Goal: Book appointment/travel/reservation

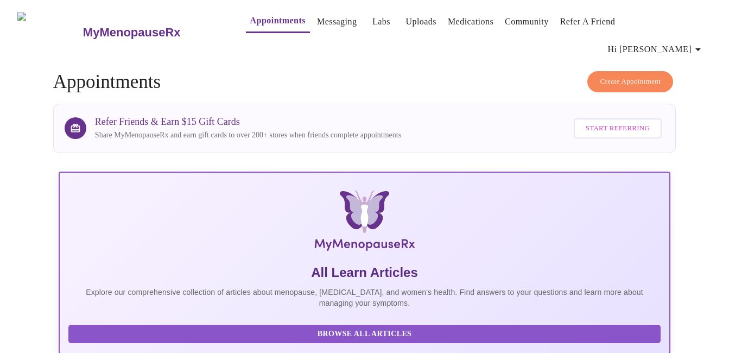
click at [255, 18] on link "Appointments" at bounding box center [277, 20] width 55 height 15
click at [632, 75] on span "Create Appointment" at bounding box center [630, 81] width 61 height 12
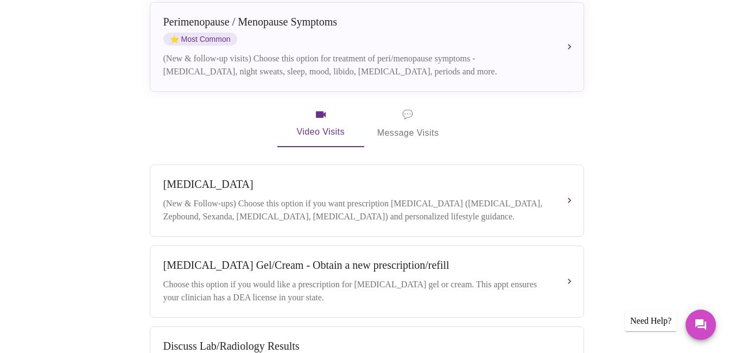
scroll to position [264, 0]
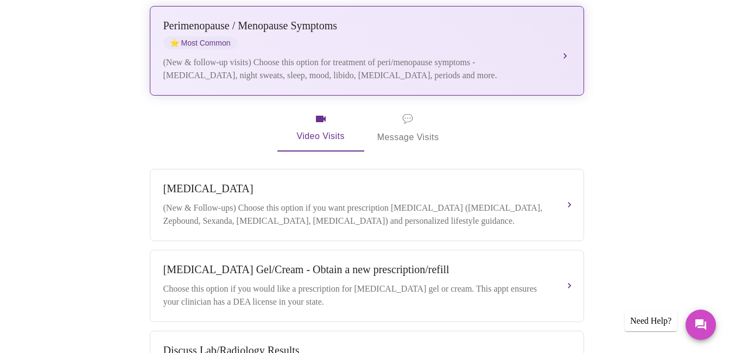
click at [212, 36] on span "⭐ Most Common" at bounding box center [200, 42] width 74 height 13
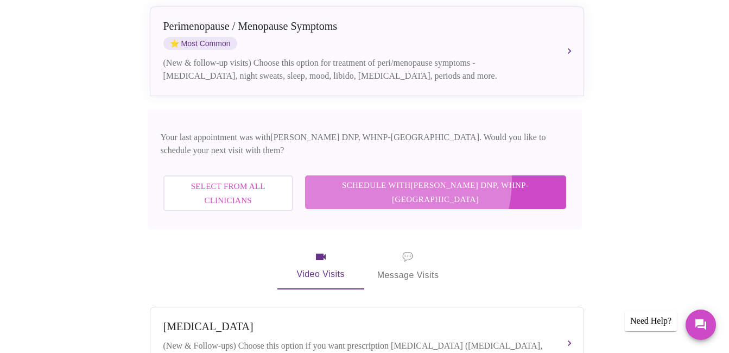
click at [429, 178] on span "Schedule with [PERSON_NAME] DNP, WHNP-BC" at bounding box center [435, 192] width 239 height 29
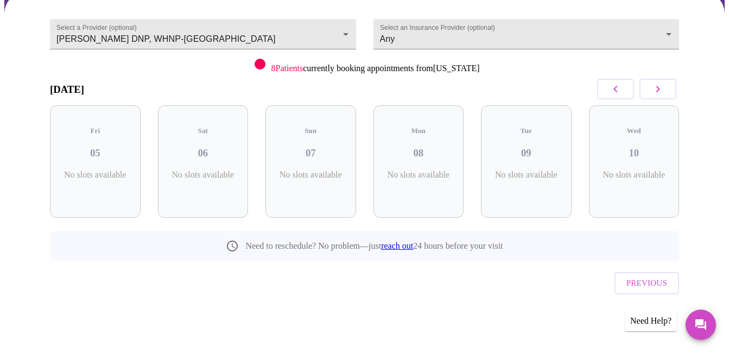
scroll to position [74, 0]
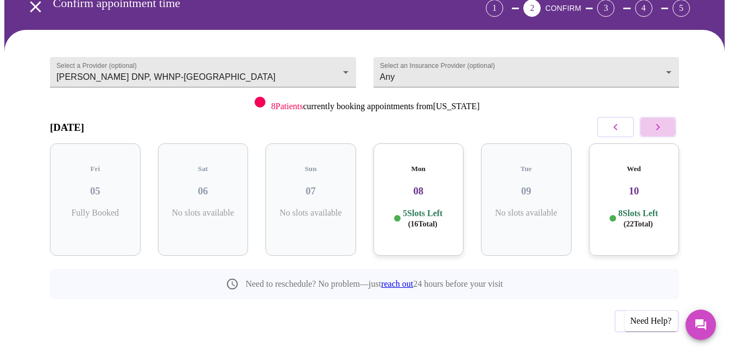
click at [663, 121] on icon "button" at bounding box center [658, 127] width 13 height 13
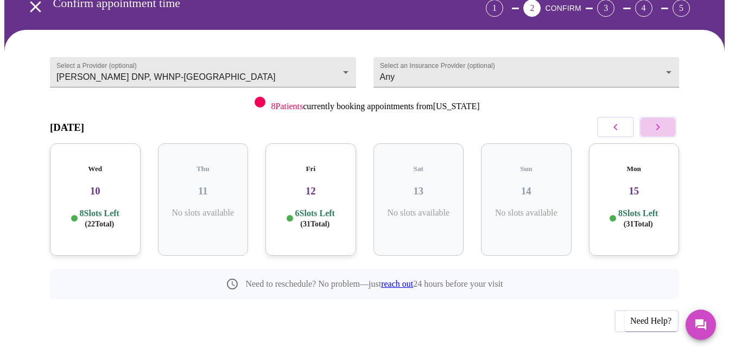
click at [663, 121] on icon "button" at bounding box center [658, 127] width 13 height 13
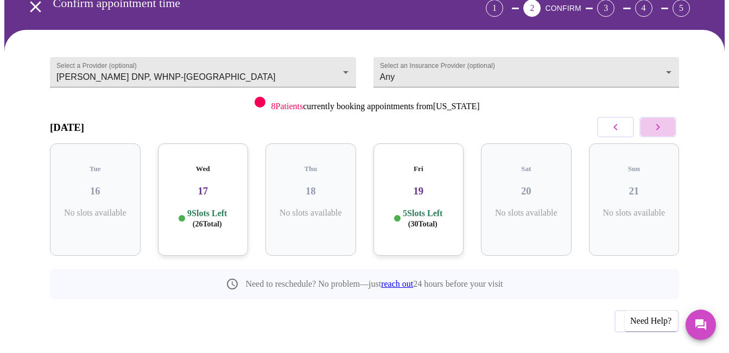
click at [663, 121] on icon "button" at bounding box center [658, 127] width 13 height 13
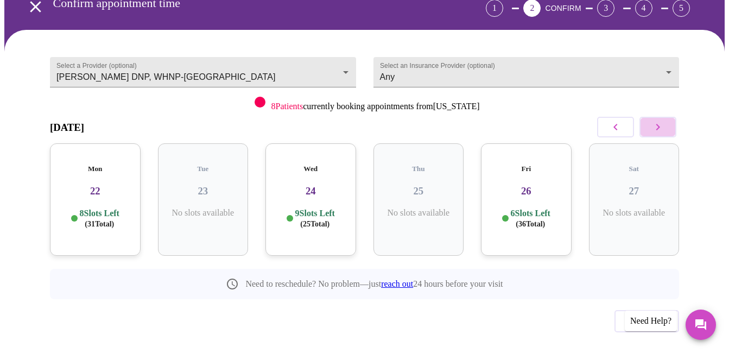
click at [663, 121] on icon "button" at bounding box center [658, 127] width 13 height 13
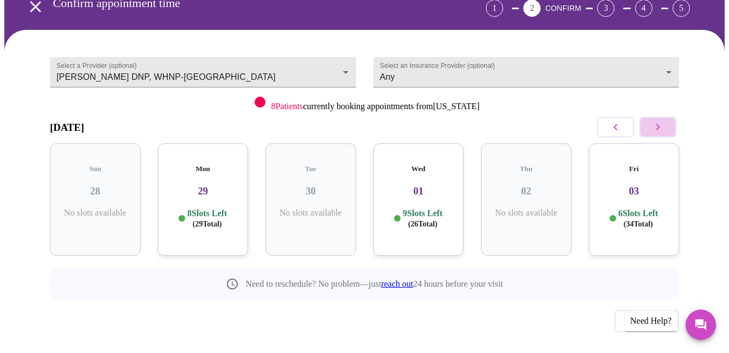
click at [663, 121] on icon "button" at bounding box center [658, 127] width 13 height 13
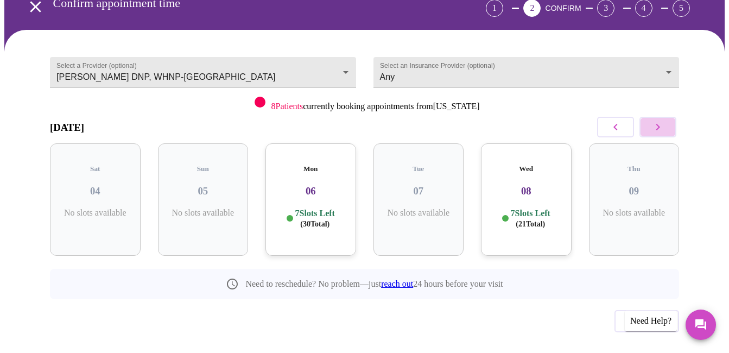
click at [663, 121] on icon "button" at bounding box center [658, 127] width 13 height 13
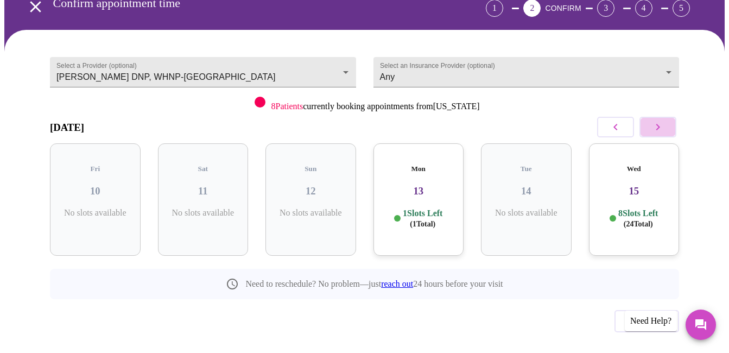
click at [663, 121] on icon "button" at bounding box center [658, 127] width 13 height 13
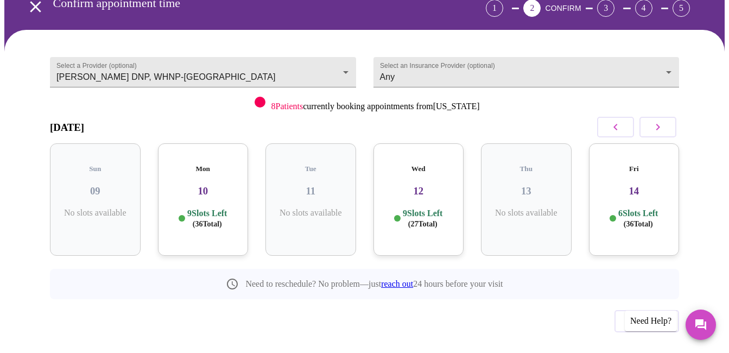
click at [644, 220] on span "( 36 Total)" at bounding box center [638, 224] width 29 height 8
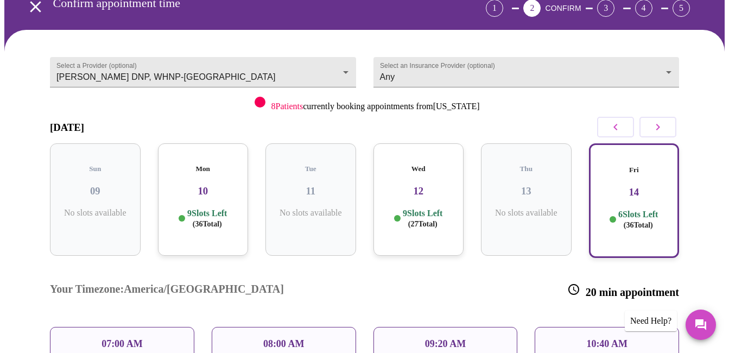
click at [146, 327] on div "07:00 AM" at bounding box center [122, 344] width 144 height 34
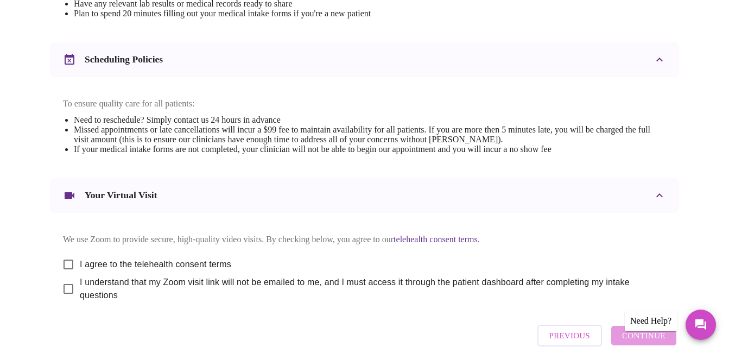
scroll to position [399, 0]
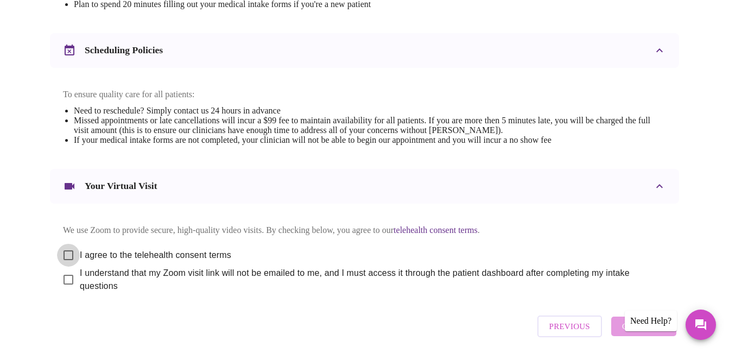
click at [66, 244] on input "I agree to the telehealth consent terms" at bounding box center [68, 255] width 23 height 23
checkbox input "true"
click at [62, 274] on input "I understand that my Zoom visit link will not be emailed to me, and I must acce…" at bounding box center [68, 279] width 23 height 23
checkbox input "true"
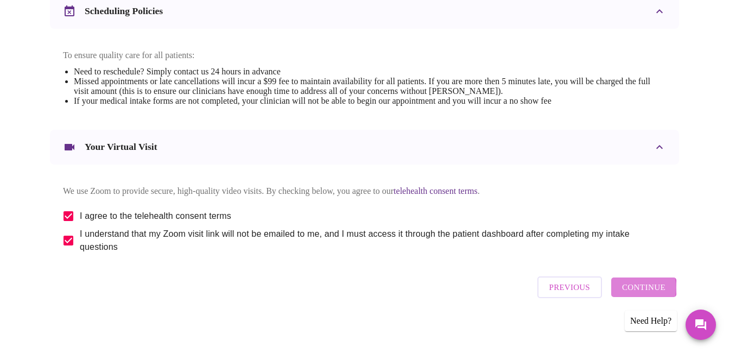
click at [643, 288] on span "Continue" at bounding box center [643, 287] width 43 height 14
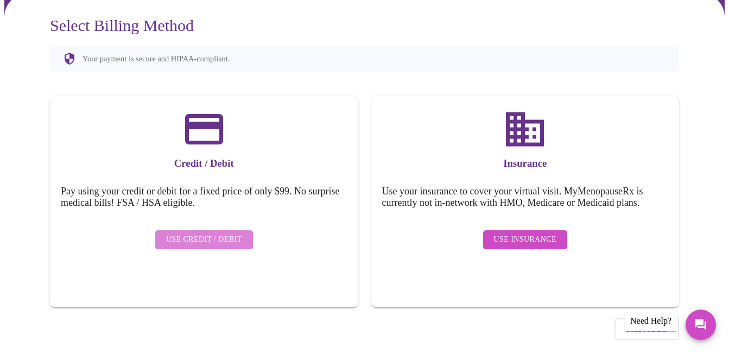
click at [218, 233] on span "Use Credit / Debit" at bounding box center [204, 240] width 76 height 14
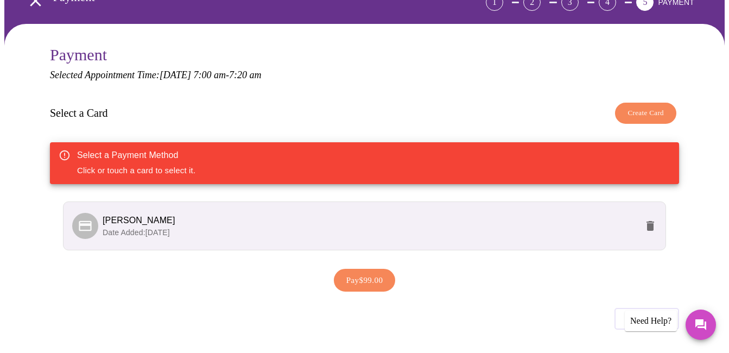
scroll to position [94, 0]
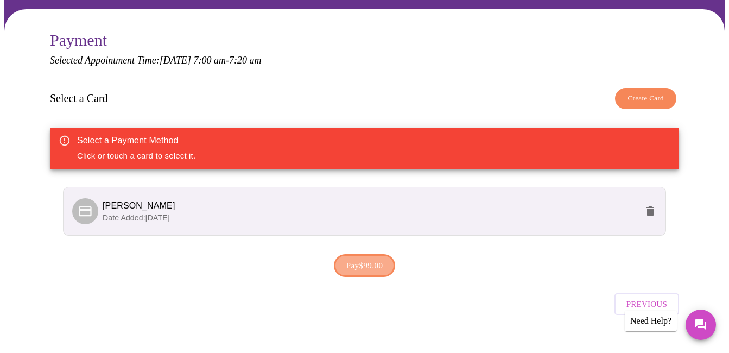
click at [370, 258] on span "Pay $99.00" at bounding box center [364, 265] width 37 height 14
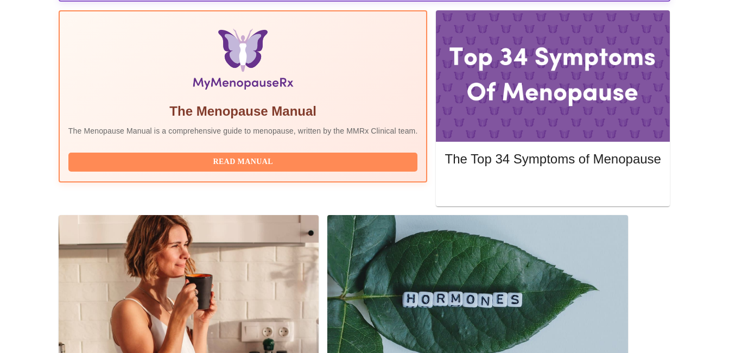
scroll to position [354, 0]
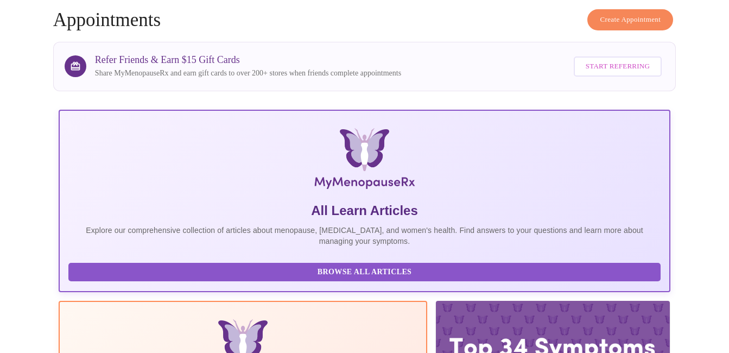
scroll to position [0, 0]
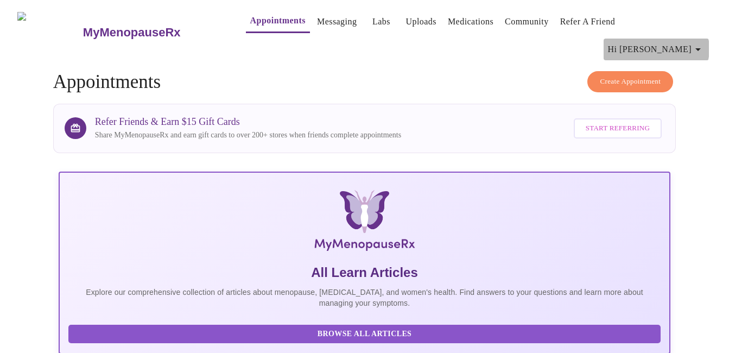
click at [701, 48] on icon "button" at bounding box center [698, 49] width 5 height 3
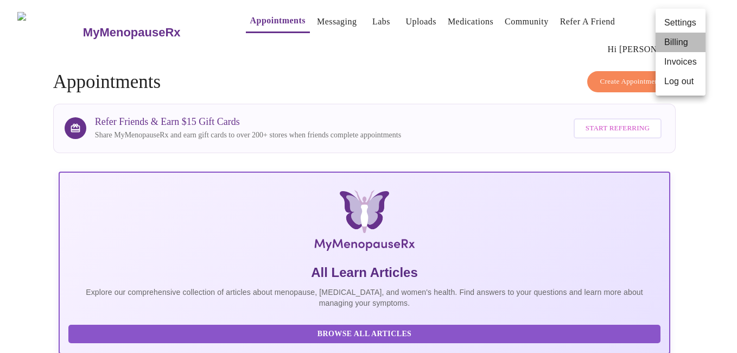
click at [677, 43] on li "Billing" at bounding box center [681, 43] width 50 height 20
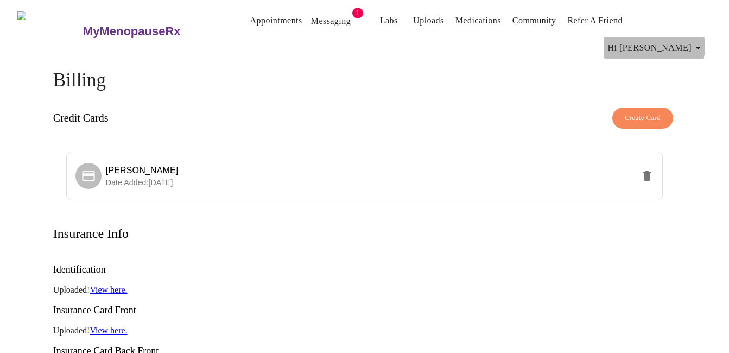
click at [699, 41] on icon "button" at bounding box center [698, 47] width 13 height 13
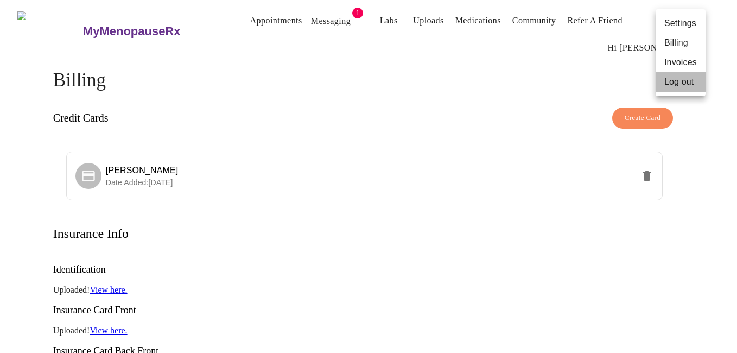
click at [679, 83] on li "Log out" at bounding box center [681, 82] width 50 height 20
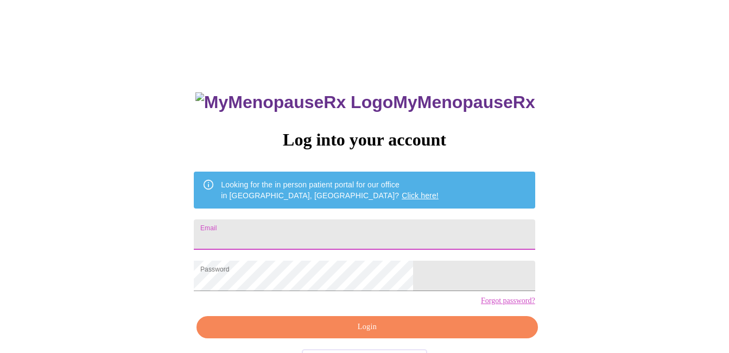
click at [312, 235] on input "Email" at bounding box center [364, 234] width 341 height 30
type input "[EMAIL_ADDRESS][DOMAIN_NAME]"
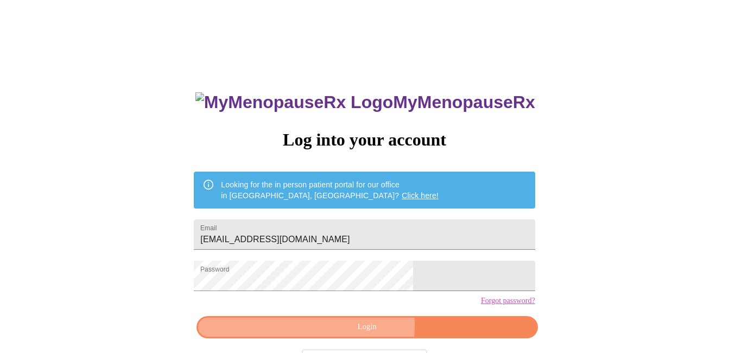
click at [336, 334] on span "Login" at bounding box center [367, 327] width 316 height 14
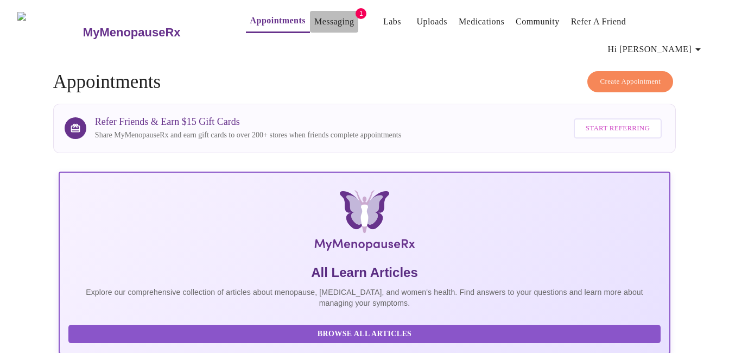
click at [314, 22] on link "Messaging" at bounding box center [334, 21] width 40 height 15
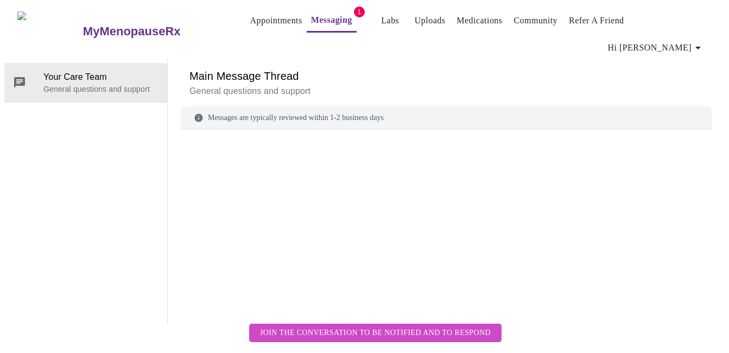
scroll to position [41, 0]
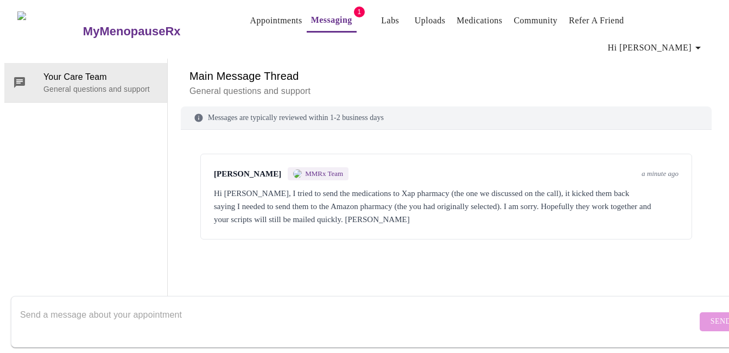
click at [169, 304] on textarea "Send a message about your appointment" at bounding box center [358, 321] width 677 height 35
type textarea "No problem, thank you for the update."
click at [711, 315] on span "Send" at bounding box center [721, 322] width 21 height 14
